Goal: Check status

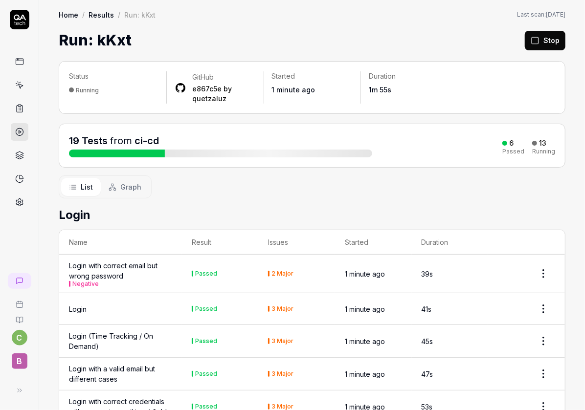
click at [548, 41] on button "Stop" at bounding box center [545, 41] width 41 height 20
